Goal: Communication & Community: Participate in discussion

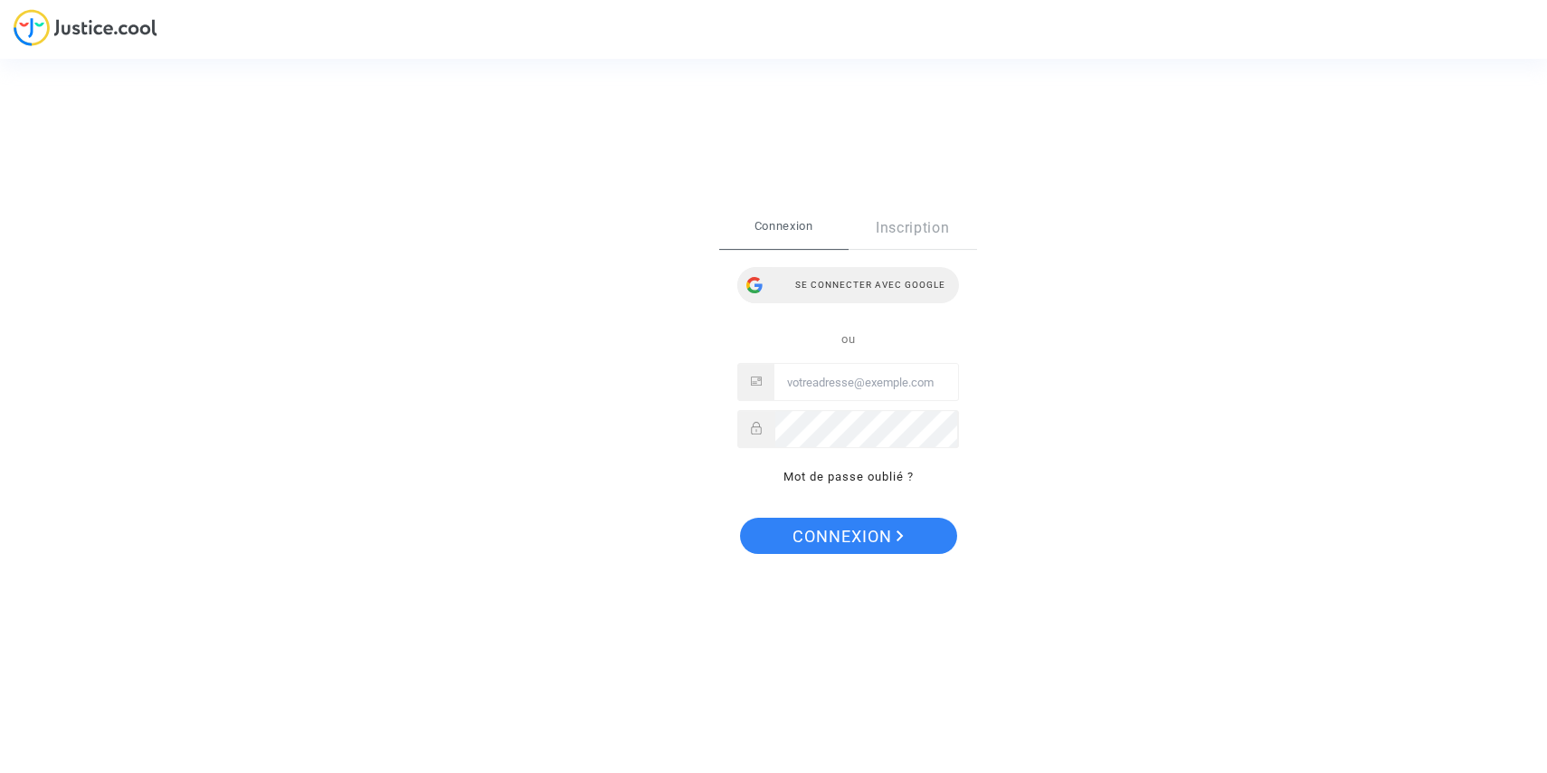
click at [775, 285] on div "Se connecter avec Google" at bounding box center [848, 285] width 222 height 36
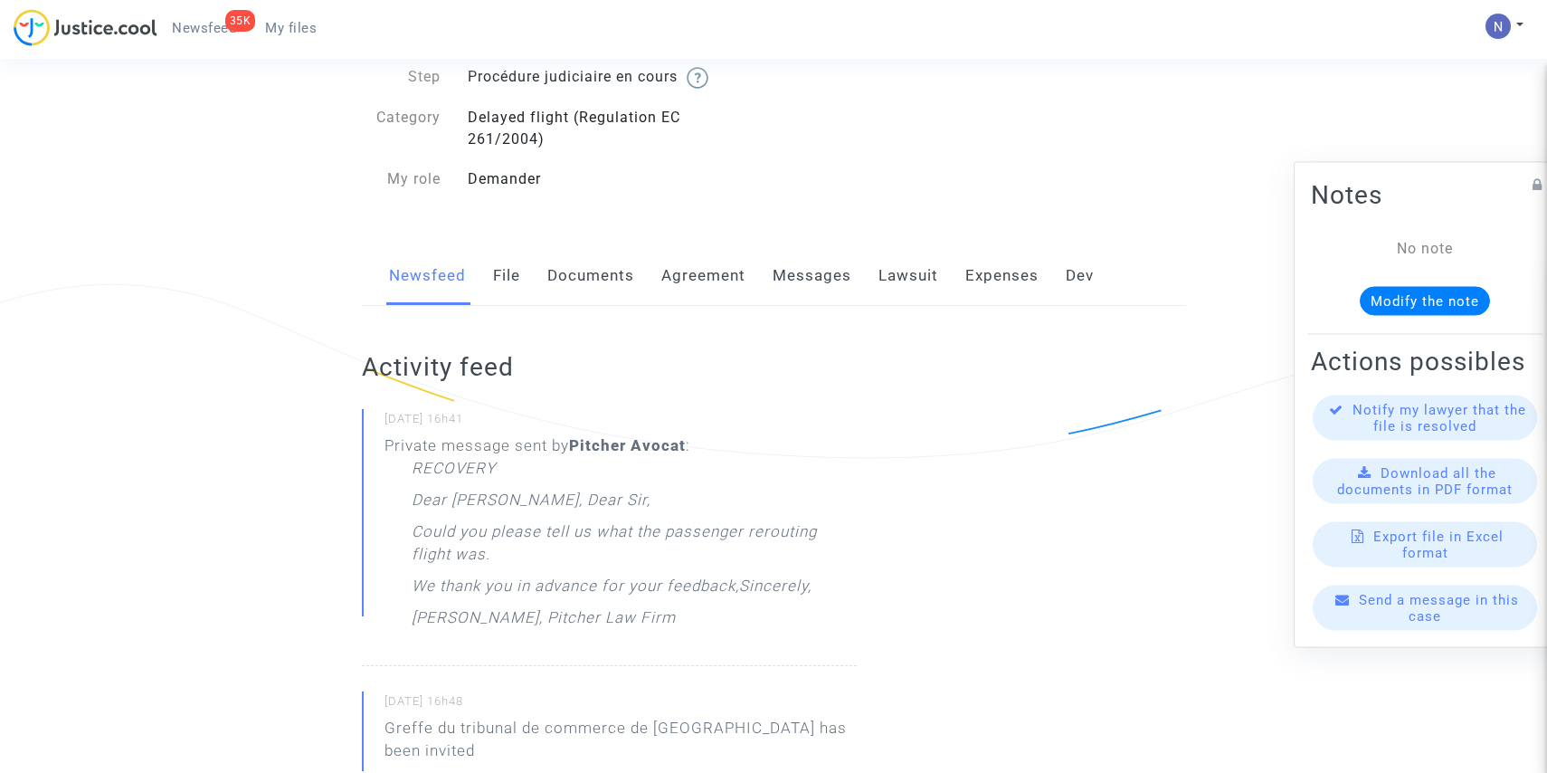
scroll to position [128, 0]
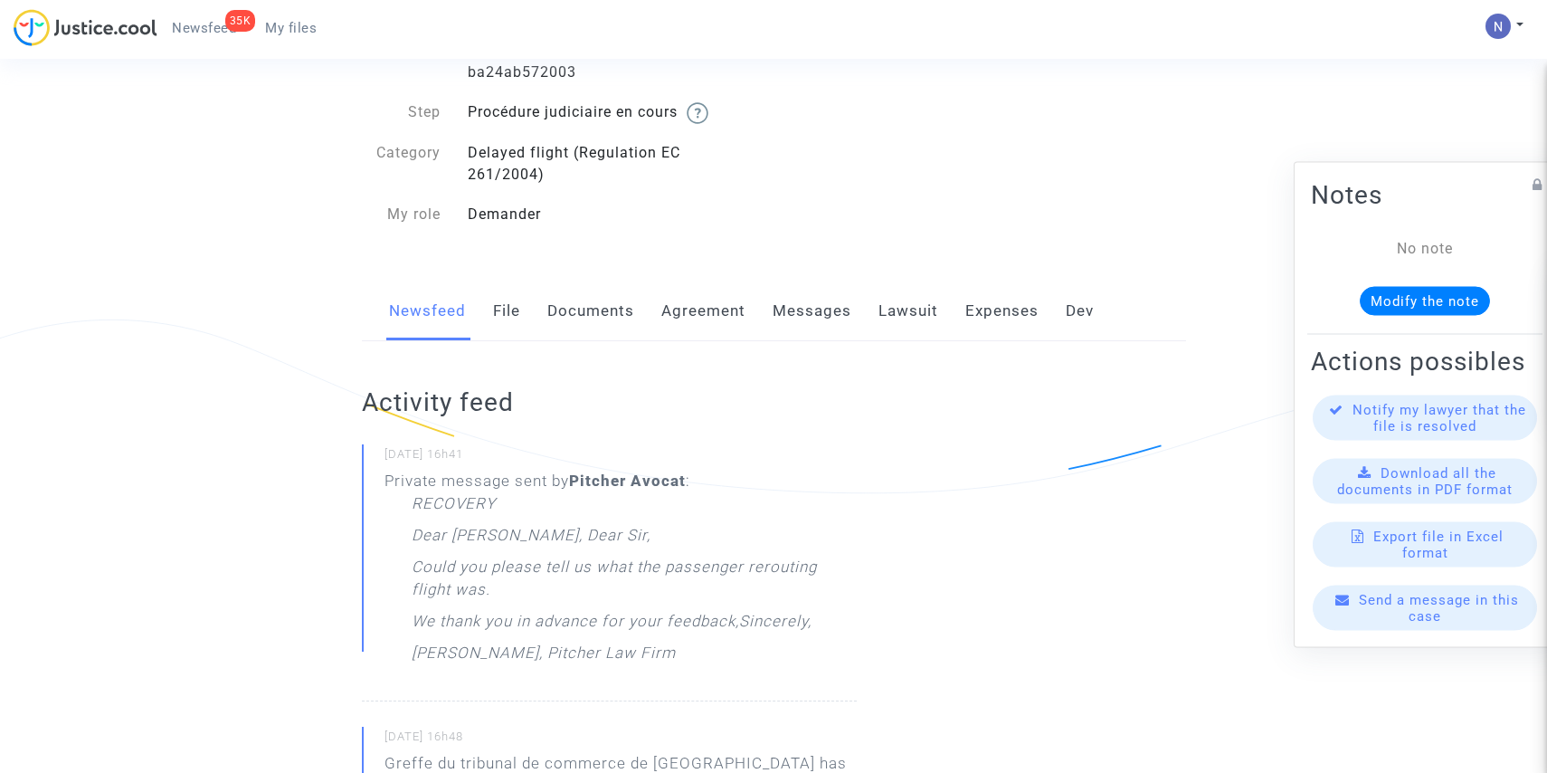
click at [756, 316] on div "Newsfeed File Documents Agreement Messages Lawsuit Expenses Dev" at bounding box center [774, 311] width 824 height 61
click at [777, 316] on link "Messages" at bounding box center [812, 311] width 79 height 60
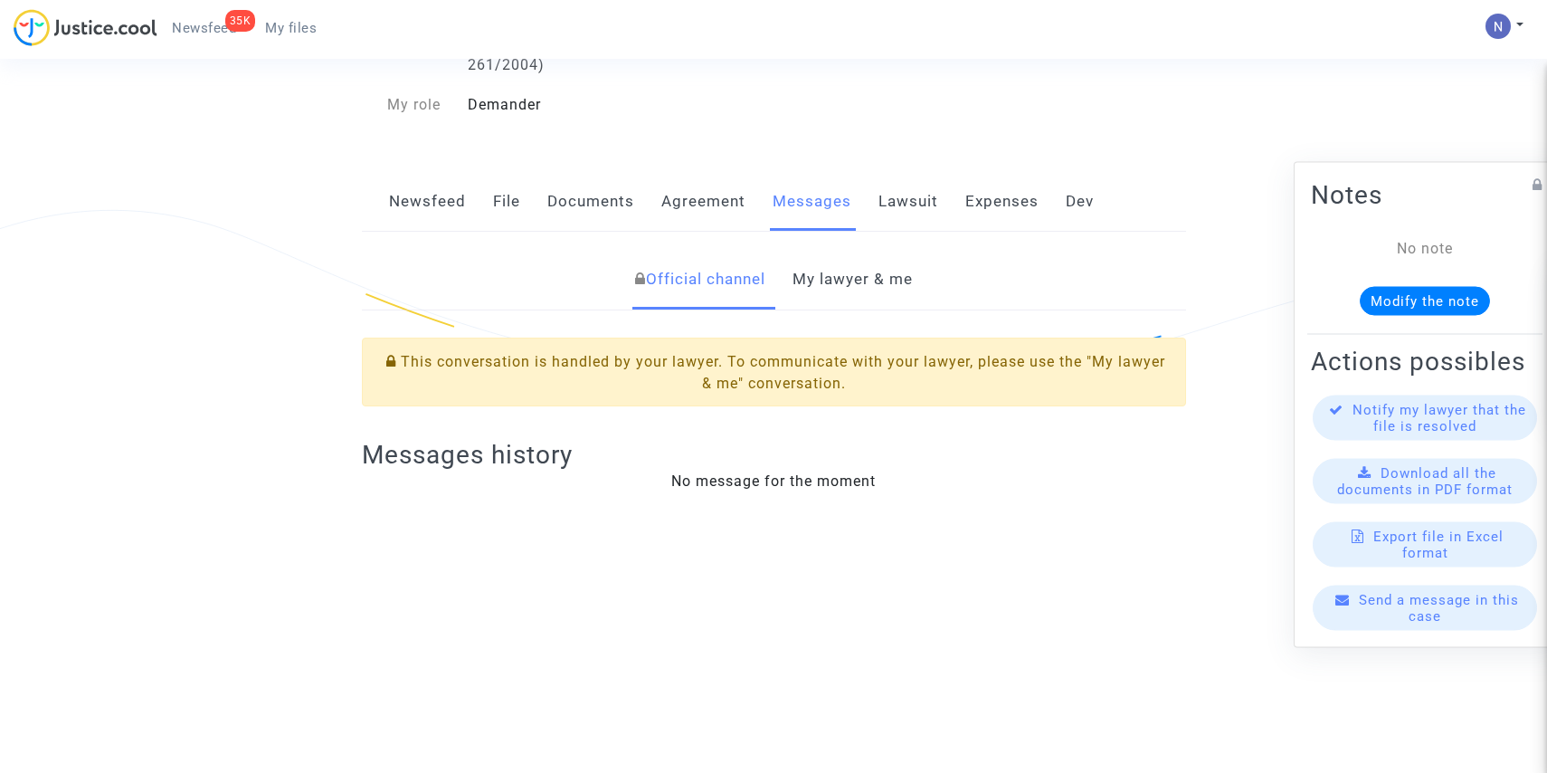
scroll to position [242, 0]
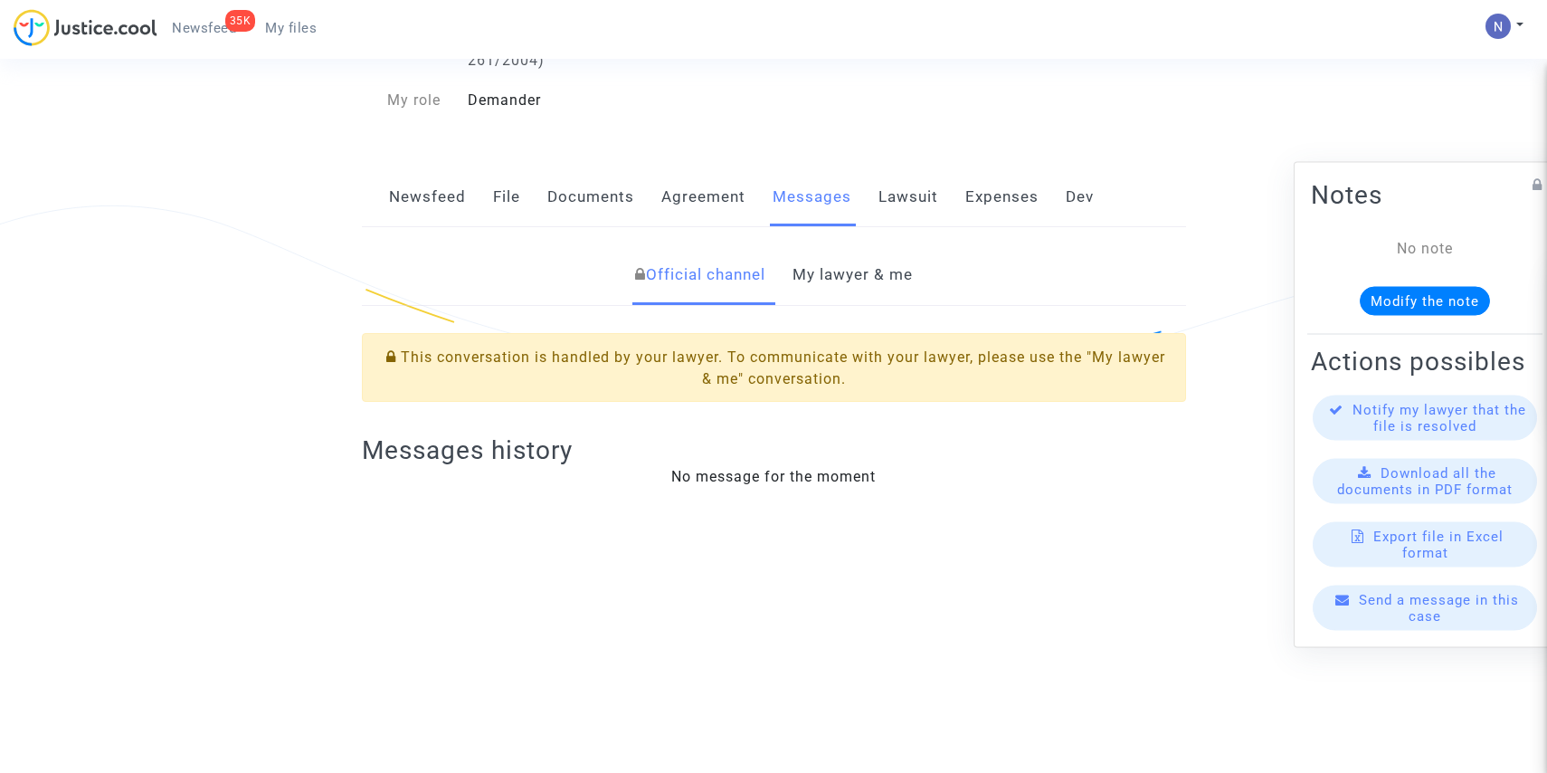
click at [873, 289] on link "My lawyer & me" at bounding box center [853, 275] width 120 height 60
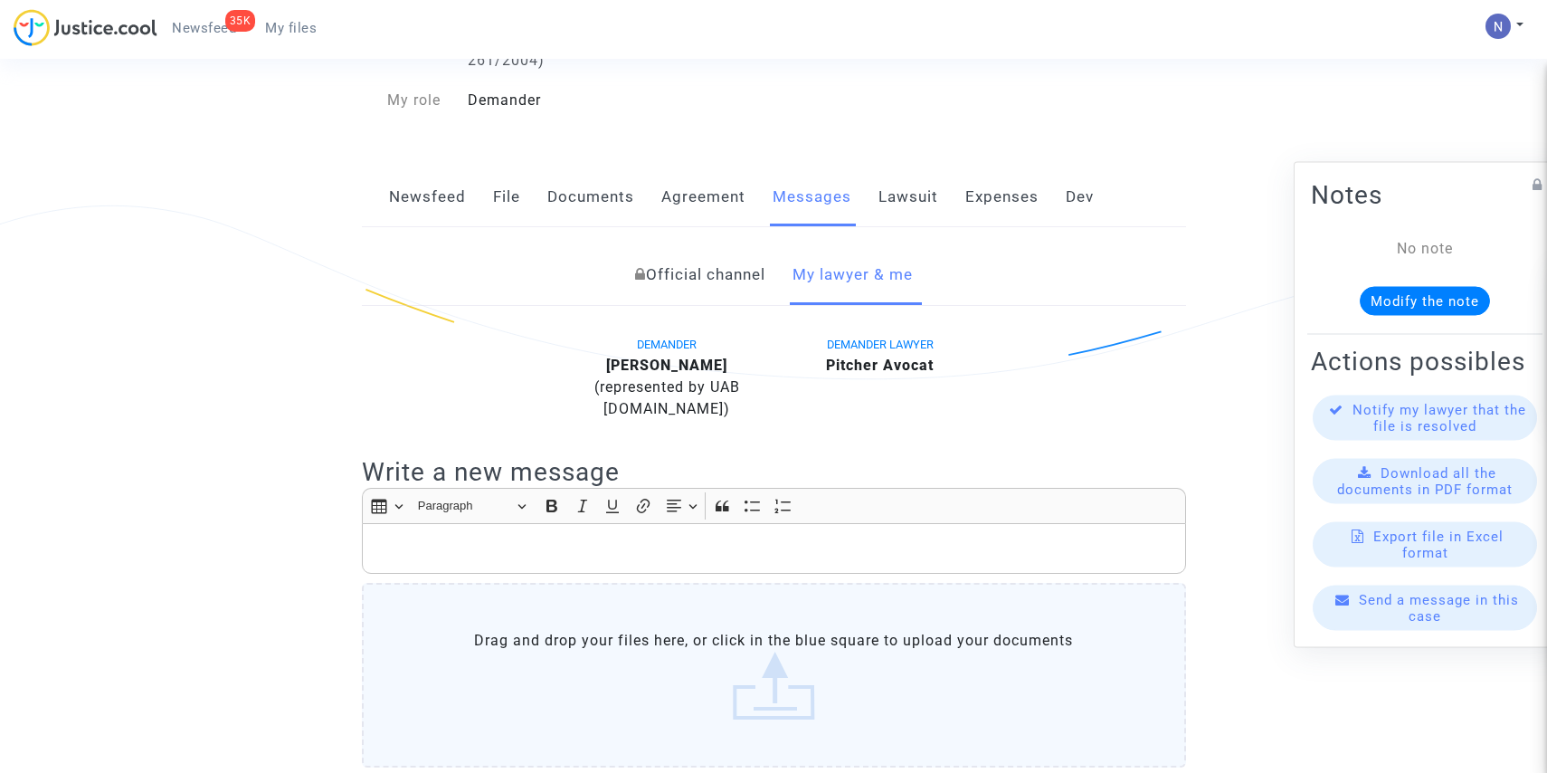
click at [642, 569] on div "Rich Text Editor, main" at bounding box center [774, 548] width 824 height 51
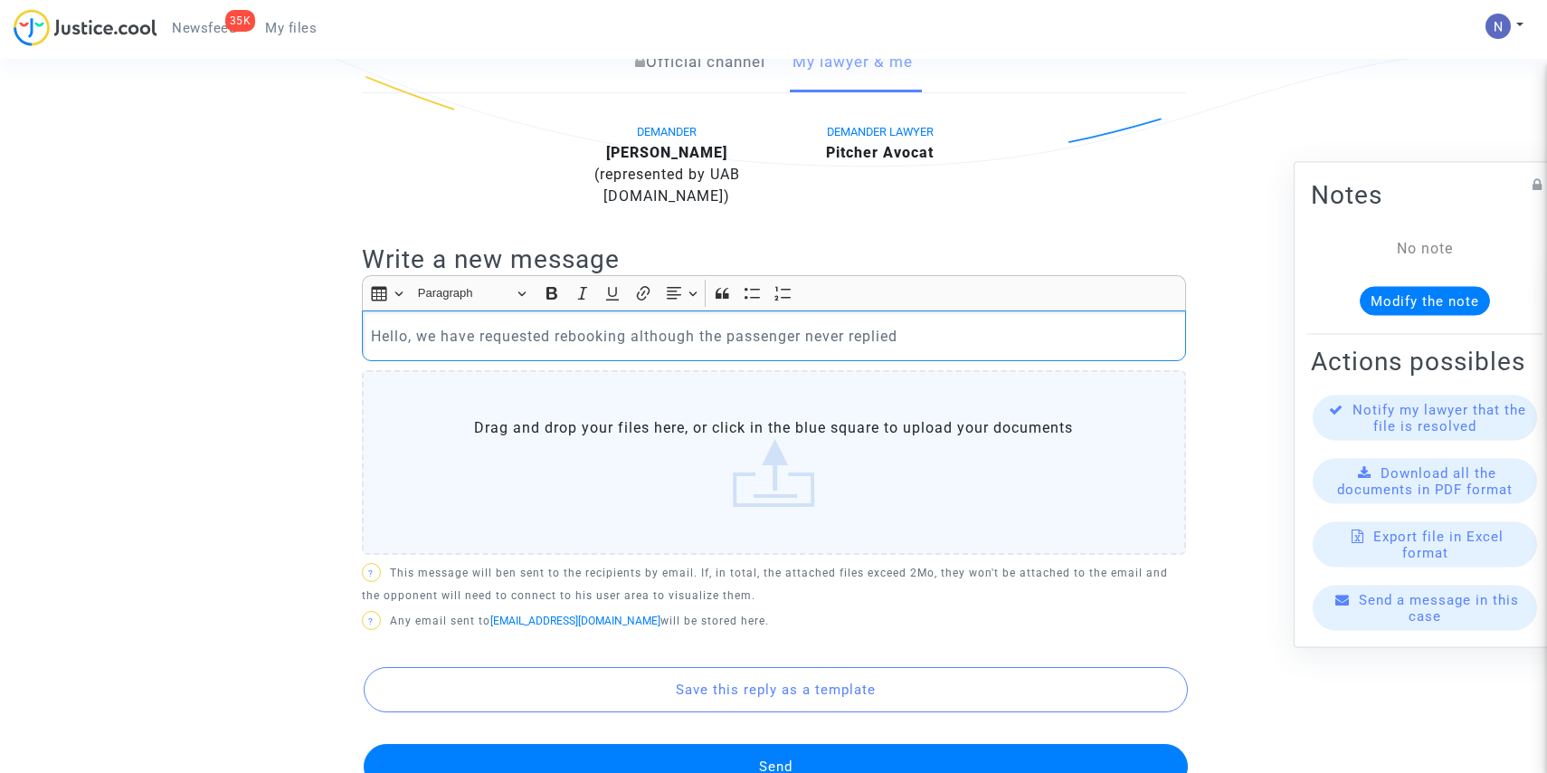
scroll to position [527, 0]
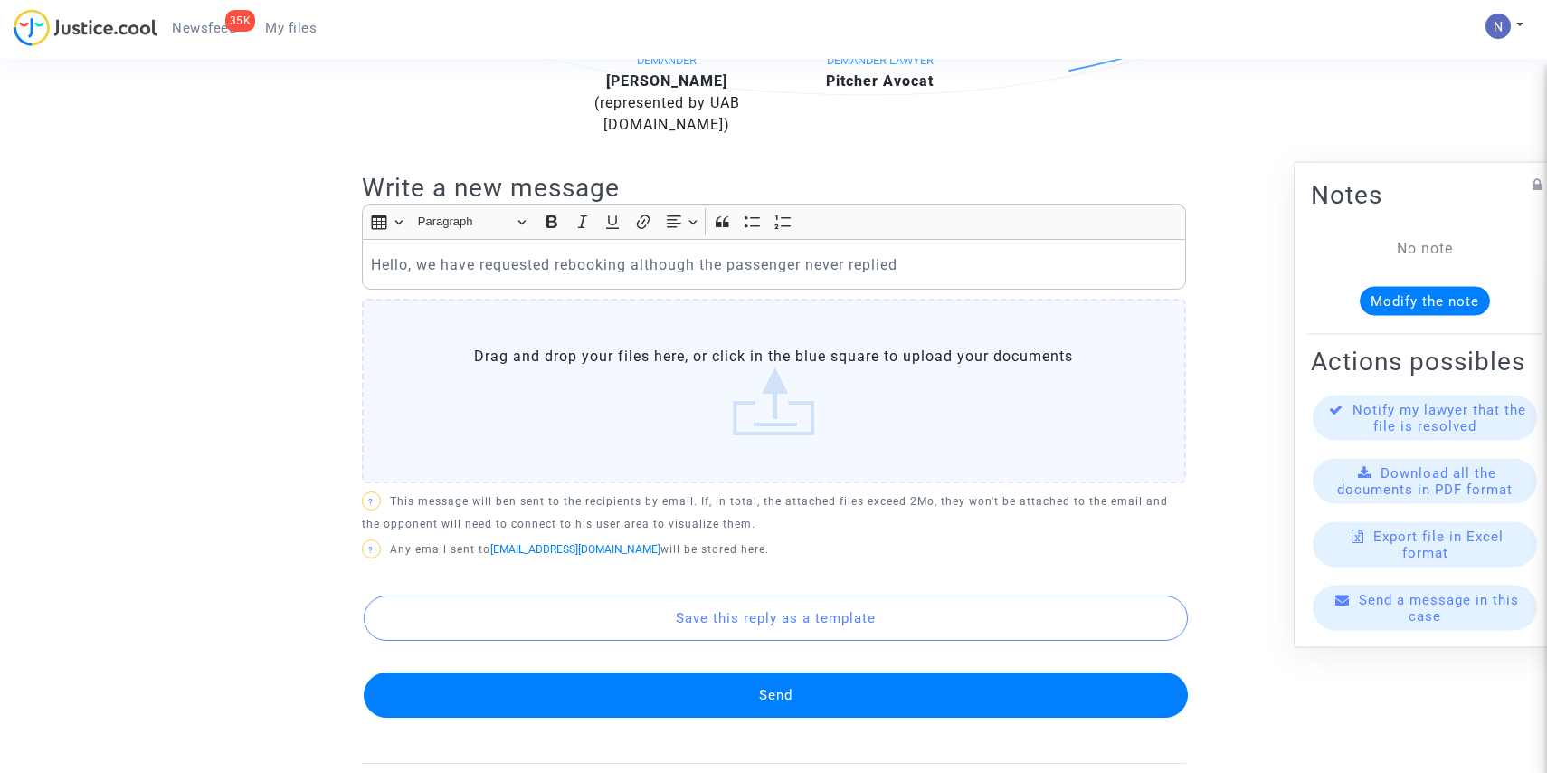
click at [716, 699] on button "Send" at bounding box center [776, 694] width 824 height 45
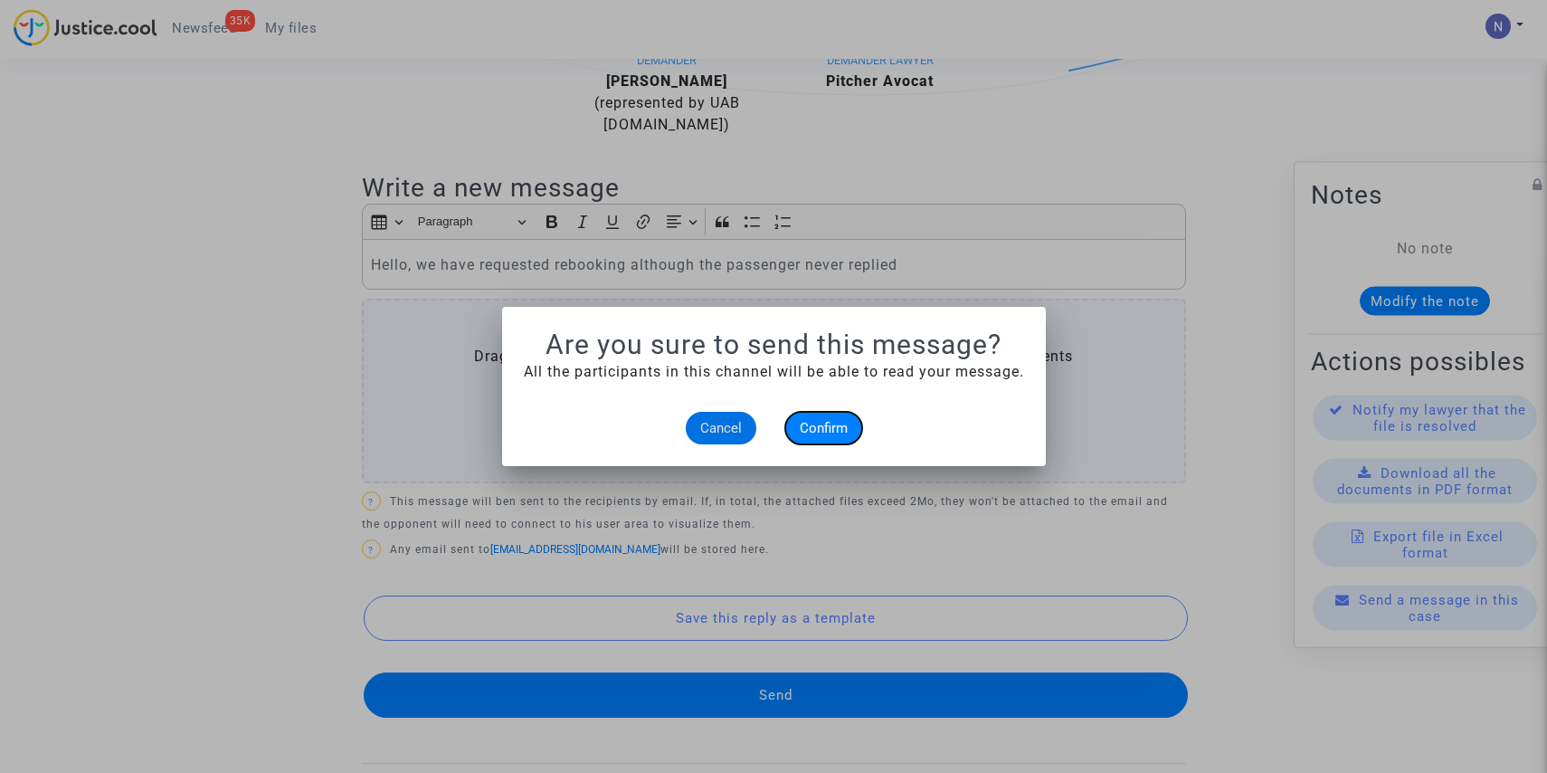
click at [811, 429] on span "Confirm" at bounding box center [824, 428] width 48 height 16
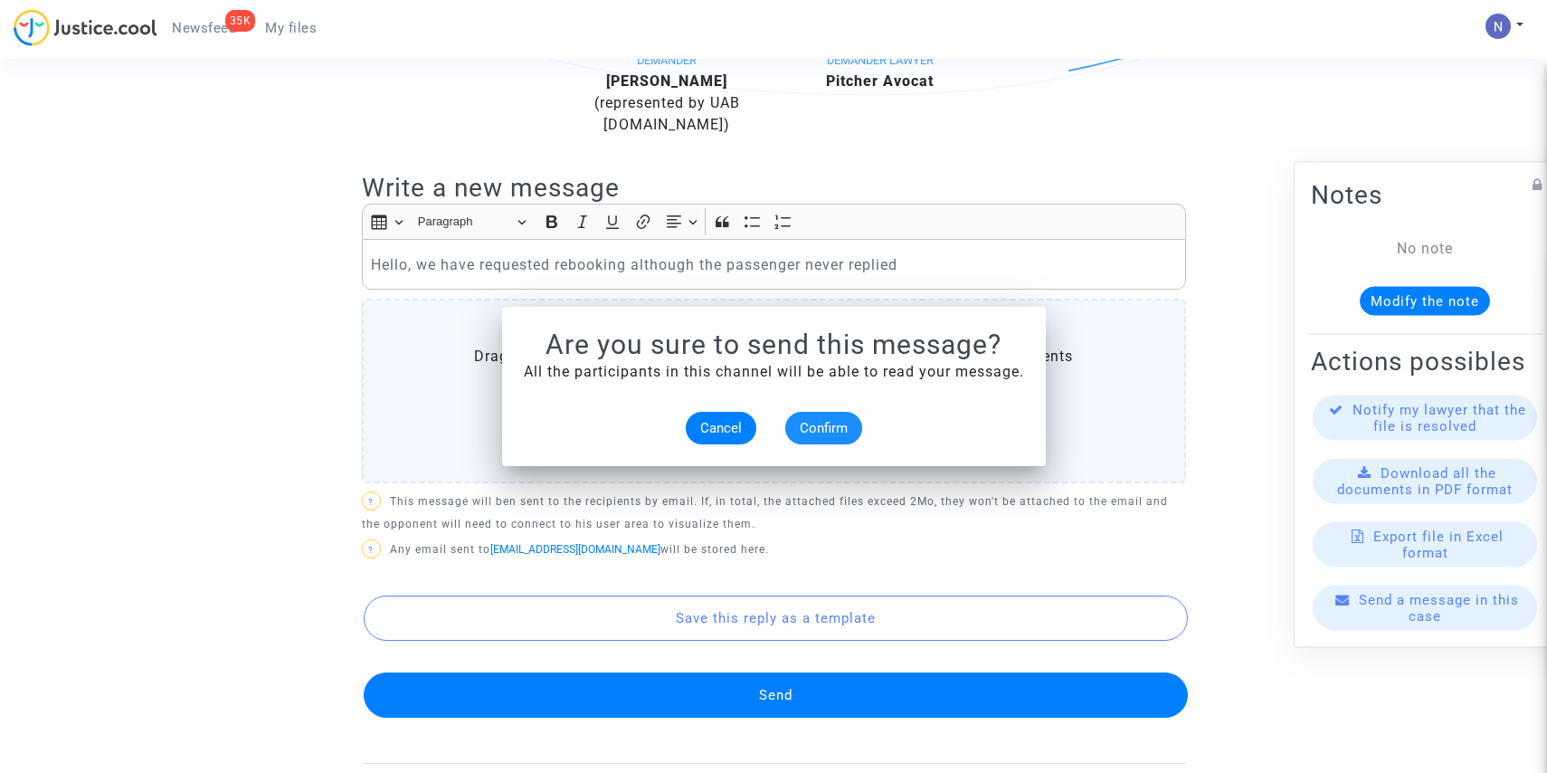
scroll to position [527, 0]
